Goal: Find specific page/section: Find specific page/section

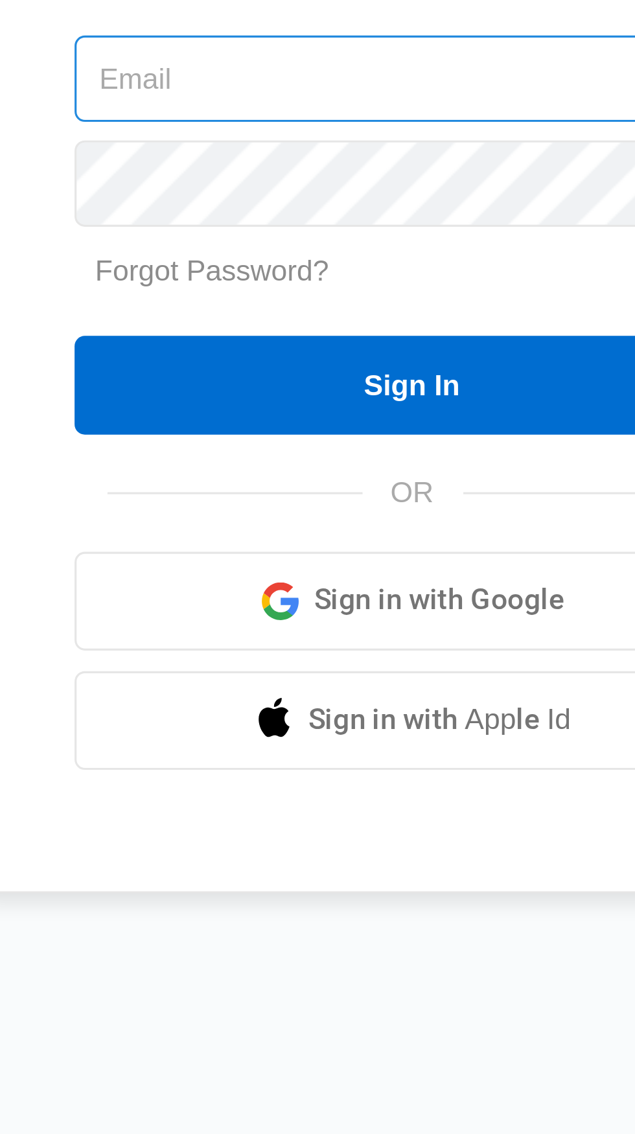
click at [304, 523] on input "text" at bounding box center [317, 509] width 213 height 27
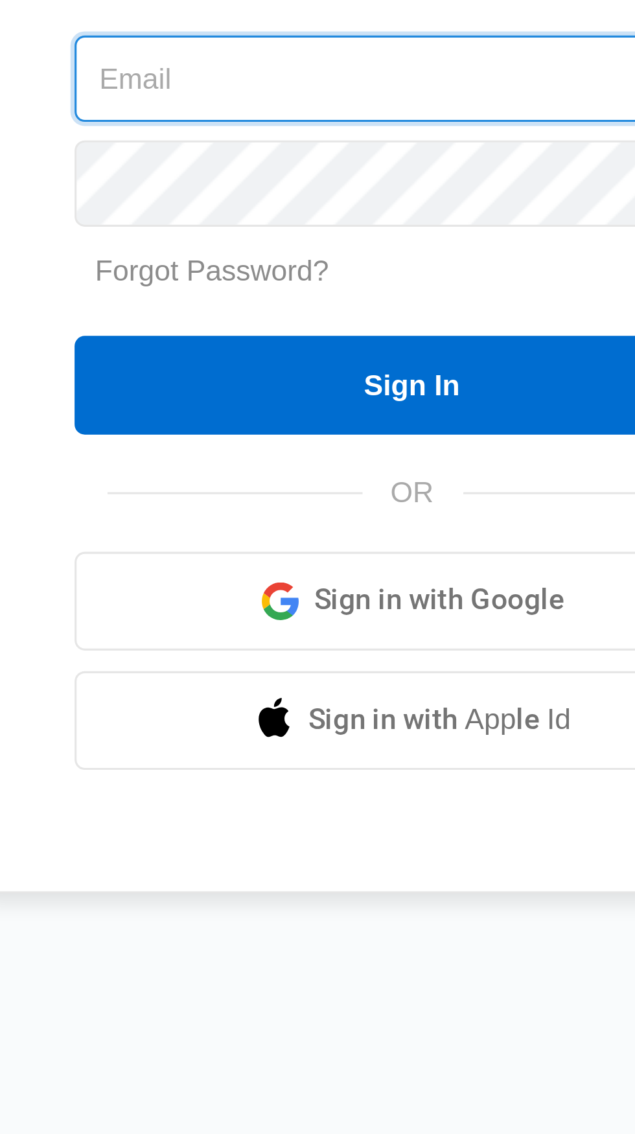
type input "[PERSON_NAME][EMAIL_ADDRESS][DOMAIN_NAME]"
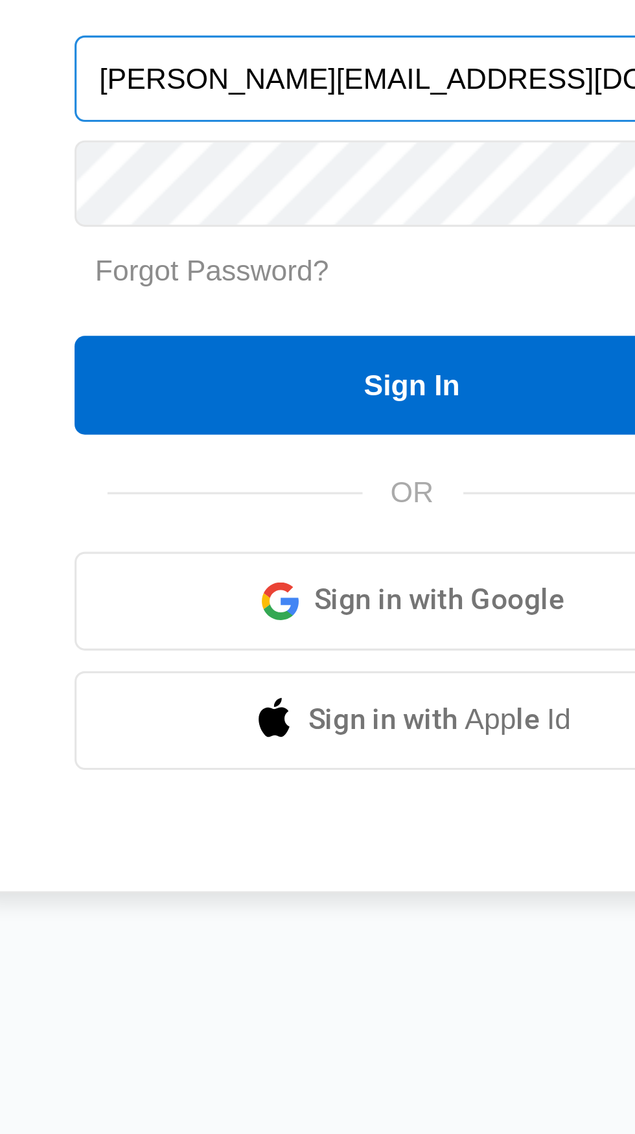
click at [211, 591] on input "Sign In" at bounding box center [317, 606] width 213 height 31
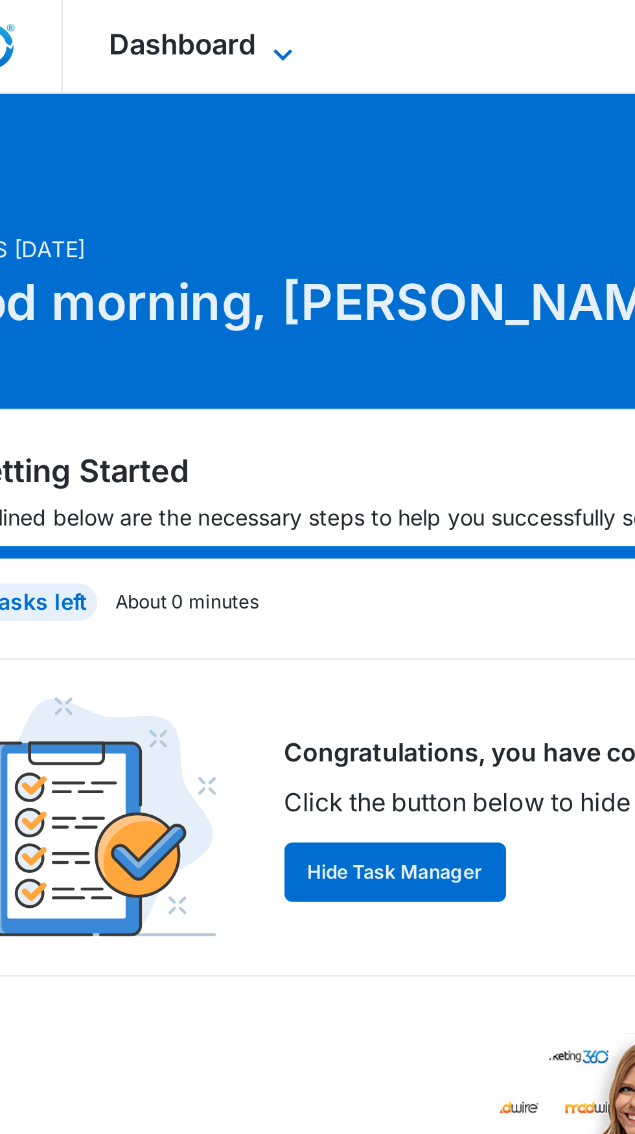
click at [167, 19] on icon at bounding box center [171, 23] width 16 height 16
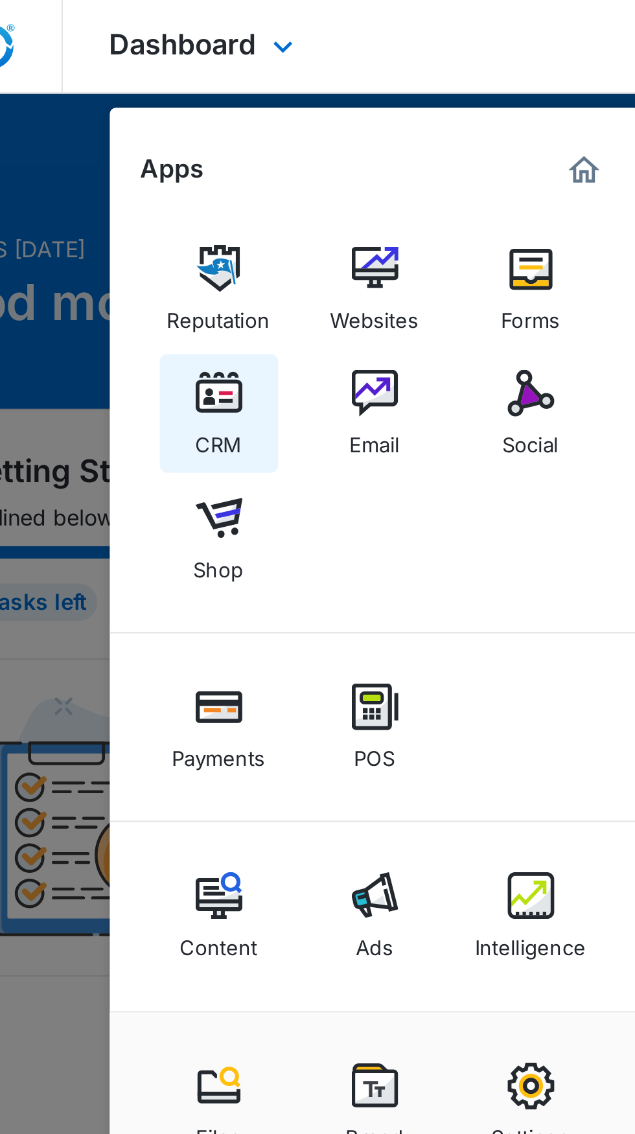
click at [145, 163] on img at bounding box center [144, 163] width 19 height 19
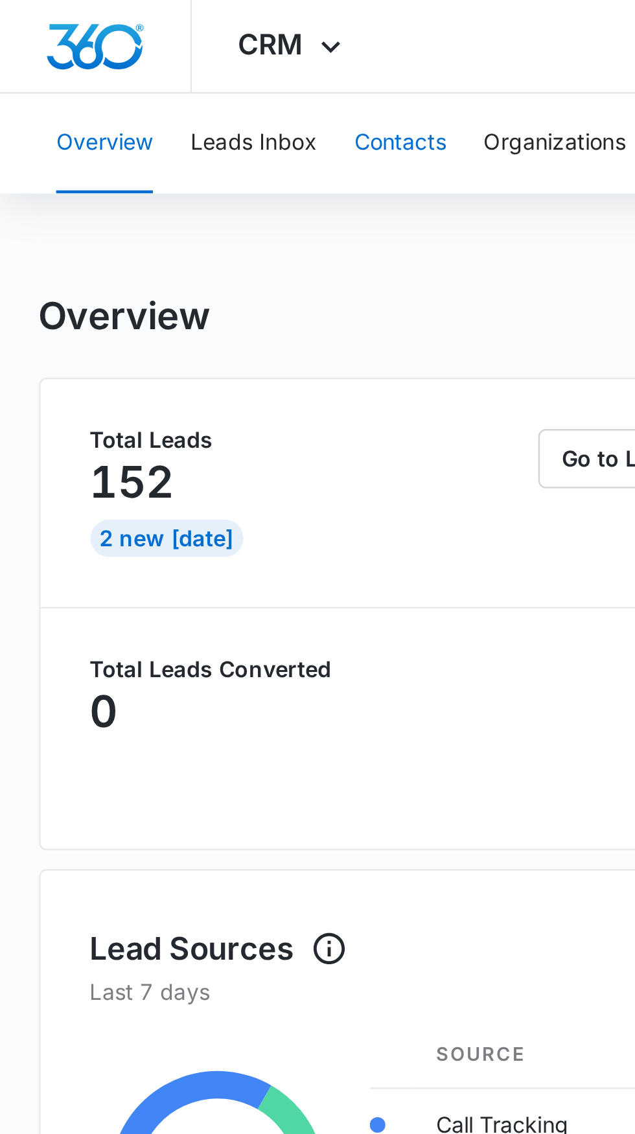
click at [174, 61] on button "Contacts" at bounding box center [166, 59] width 38 height 41
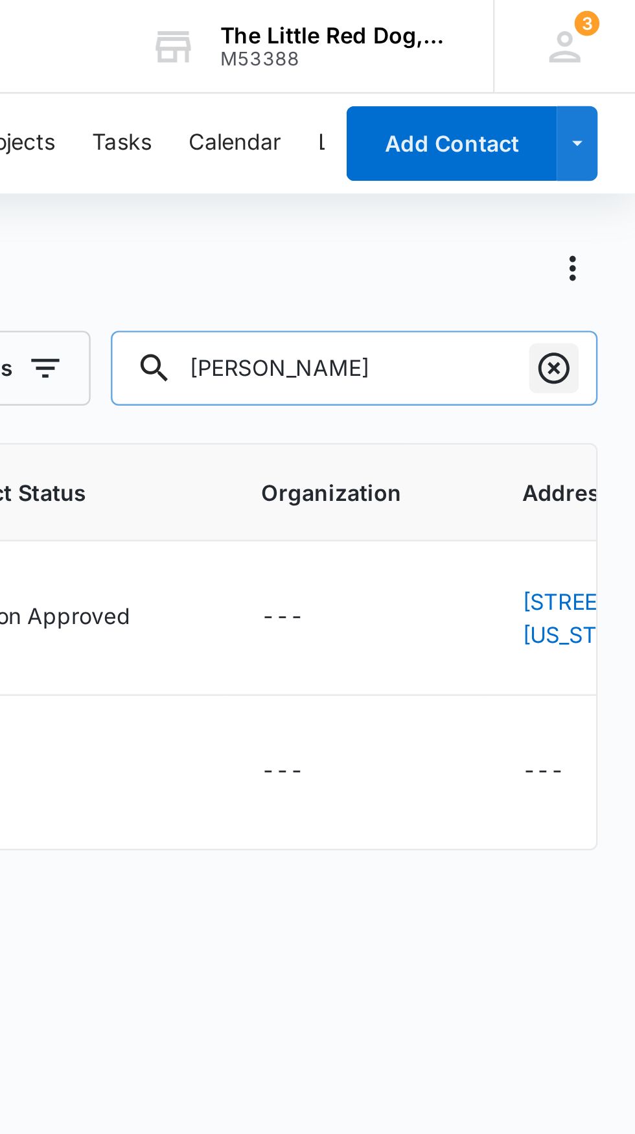
click at [610, 152] on button "Clear" at bounding box center [601, 153] width 21 height 21
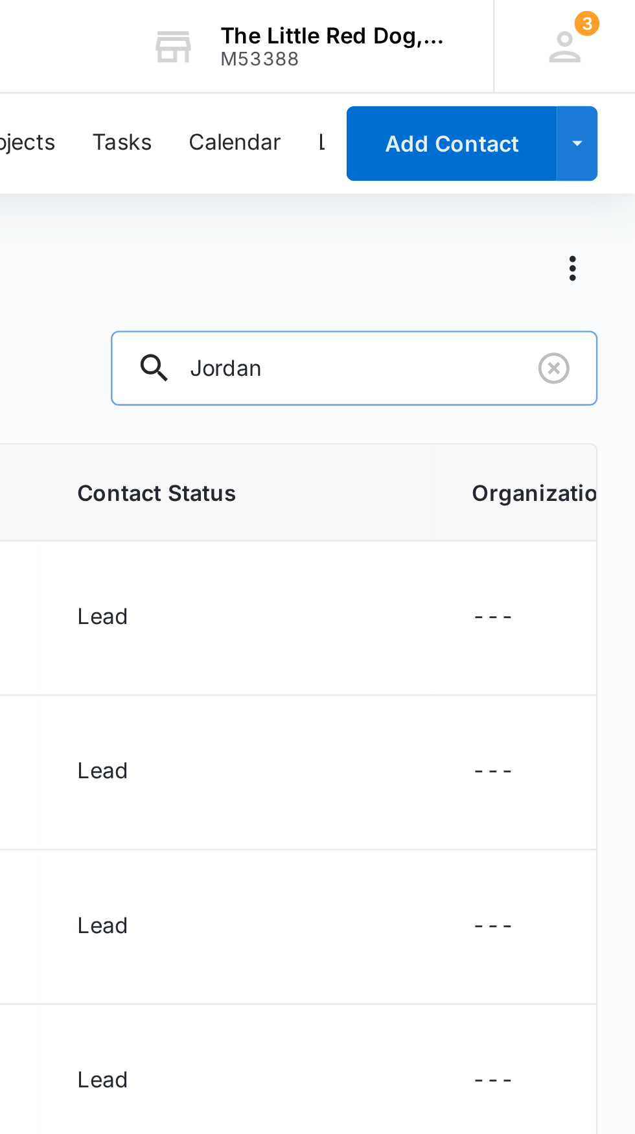
type input "Jordan"
